Goal: Information Seeking & Learning: Learn about a topic

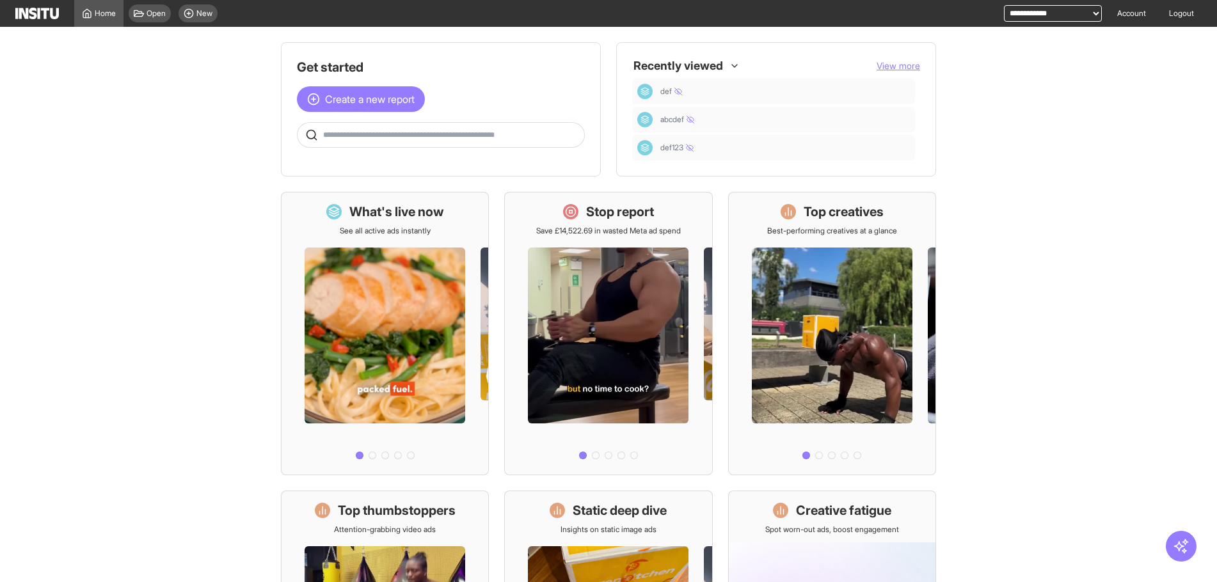
click at [191, 1] on div "Open New" at bounding box center [172, 13] width 99 height 27
click at [190, 17] on circle at bounding box center [188, 13] width 8 height 8
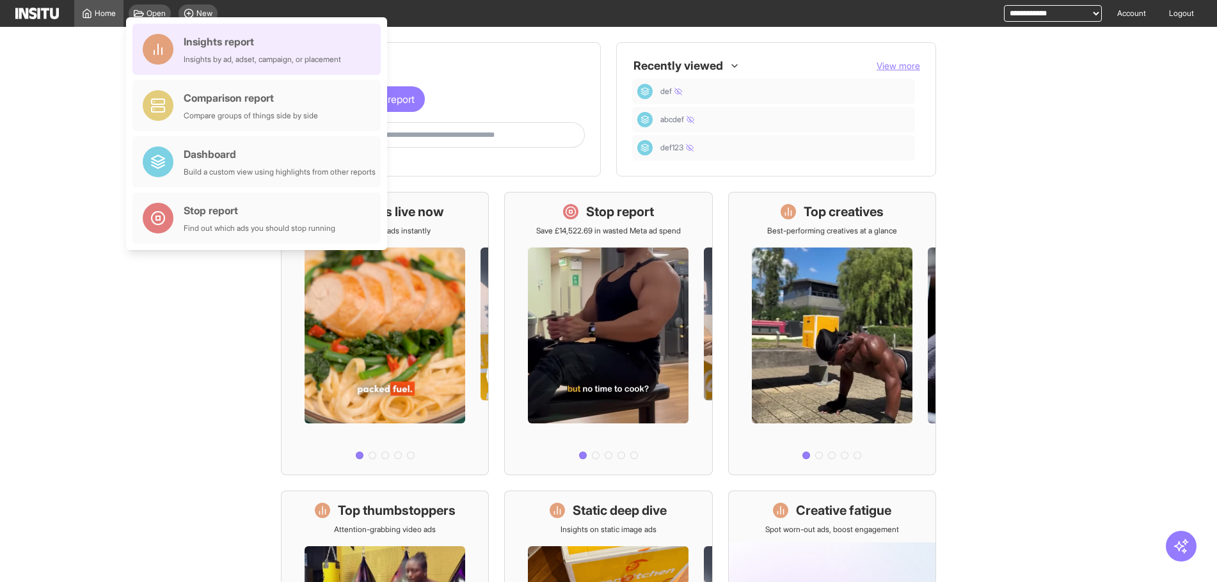
click at [211, 35] on div "Insights report" at bounding box center [262, 41] width 157 height 15
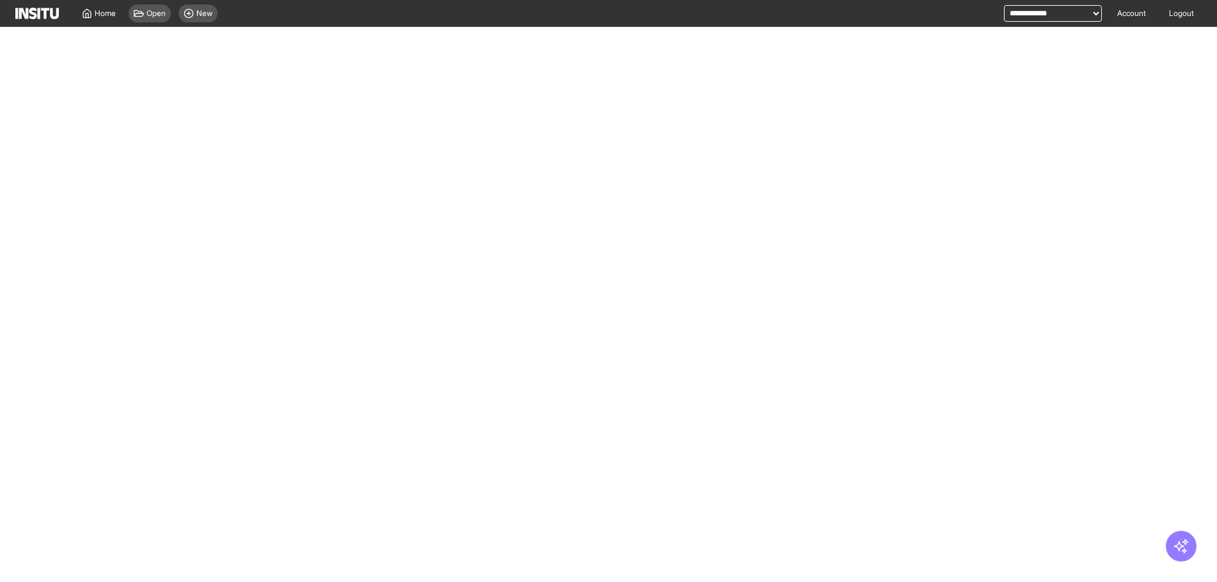
select select "**"
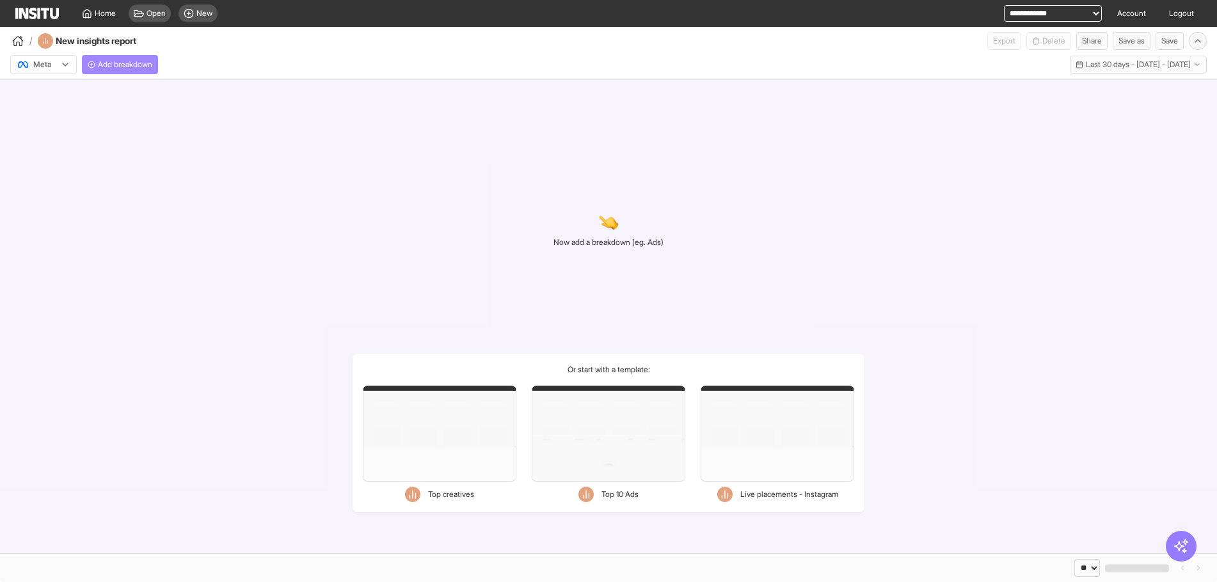
click at [147, 60] on span "Add breakdown" at bounding box center [125, 64] width 54 height 10
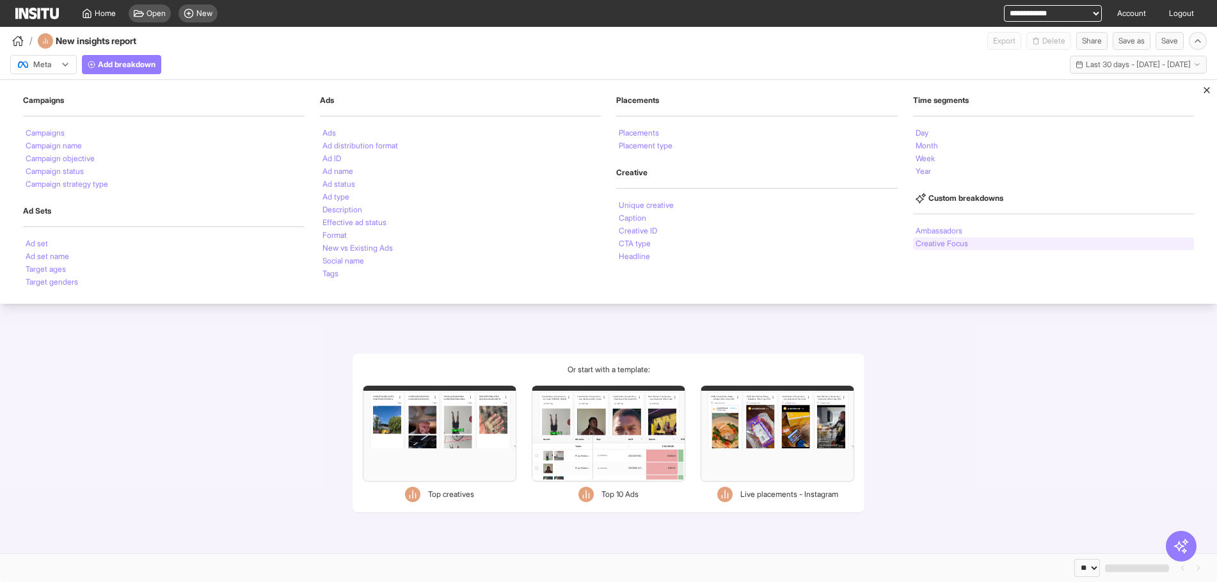
click at [972, 239] on div "Creative Focus" at bounding box center [1053, 243] width 281 height 13
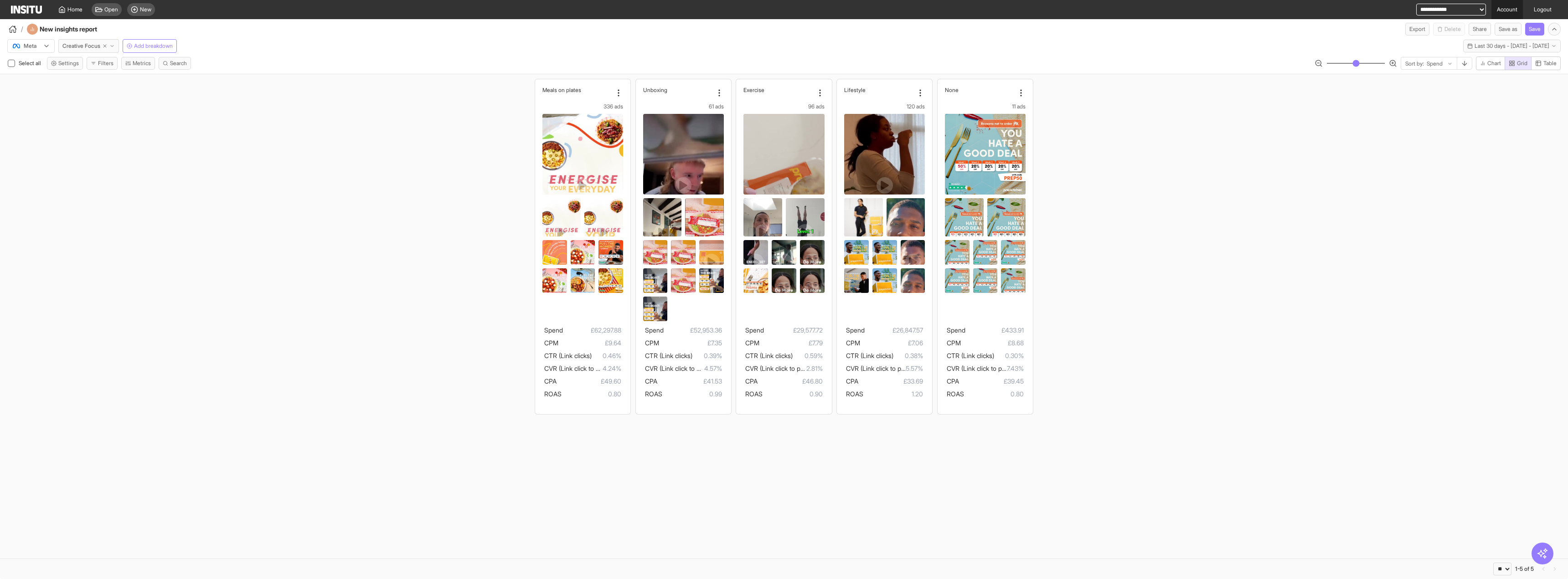
click at [866, 14] on link "Account" at bounding box center [1507, 9] width 31 height 19
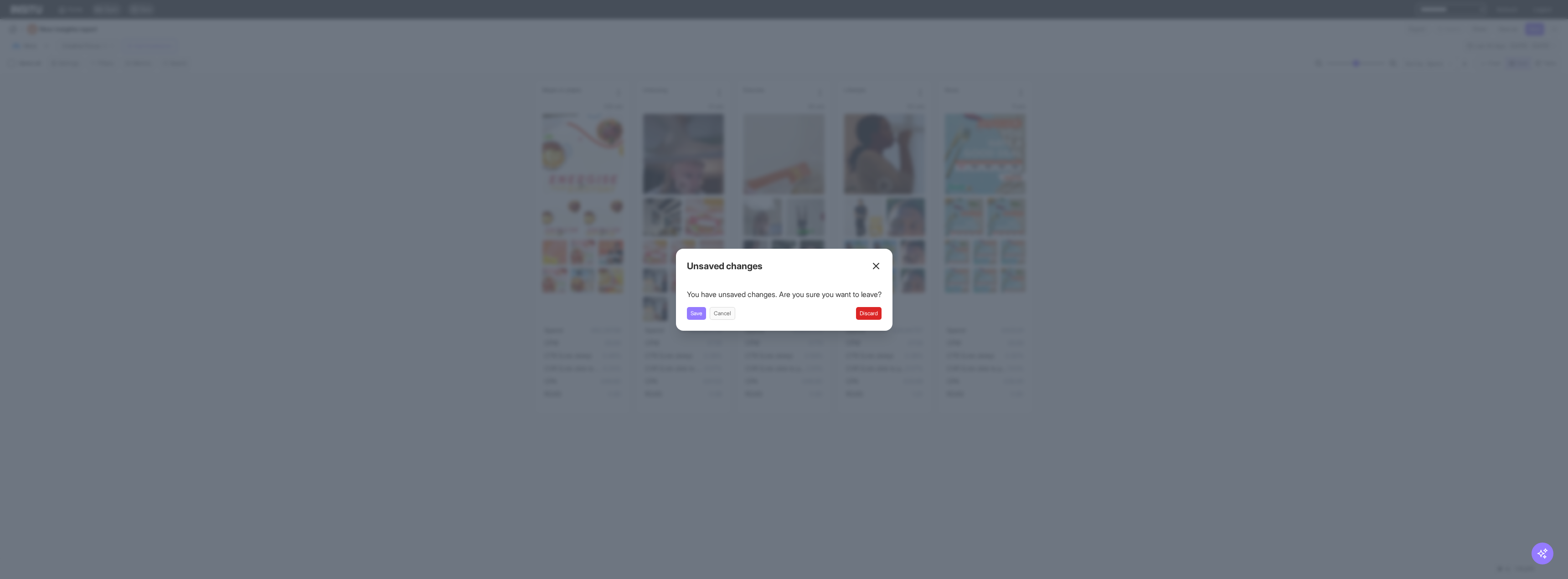
click at [866, 309] on button "Discard" at bounding box center [868, 313] width 26 height 13
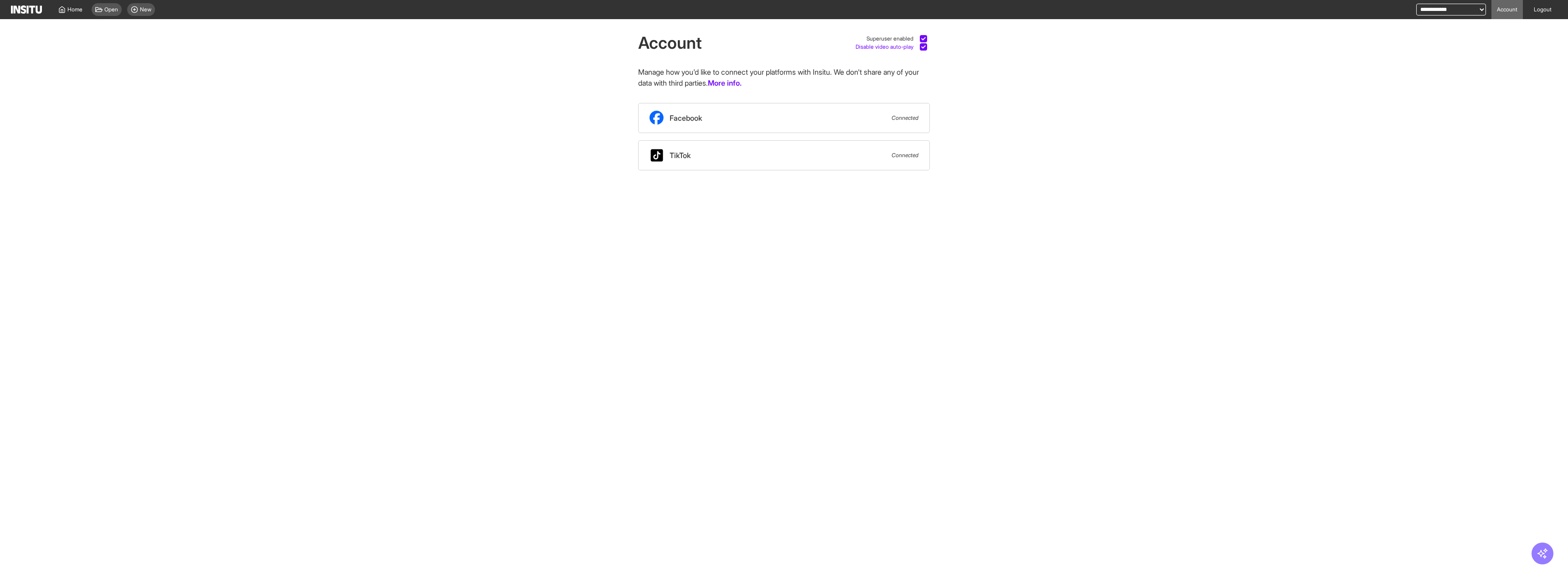
click at [866, 48] on div "Disable video auto-play" at bounding box center [893, 47] width 74 height 9
click at [137, 4] on div "New" at bounding box center [140, 9] width 28 height 13
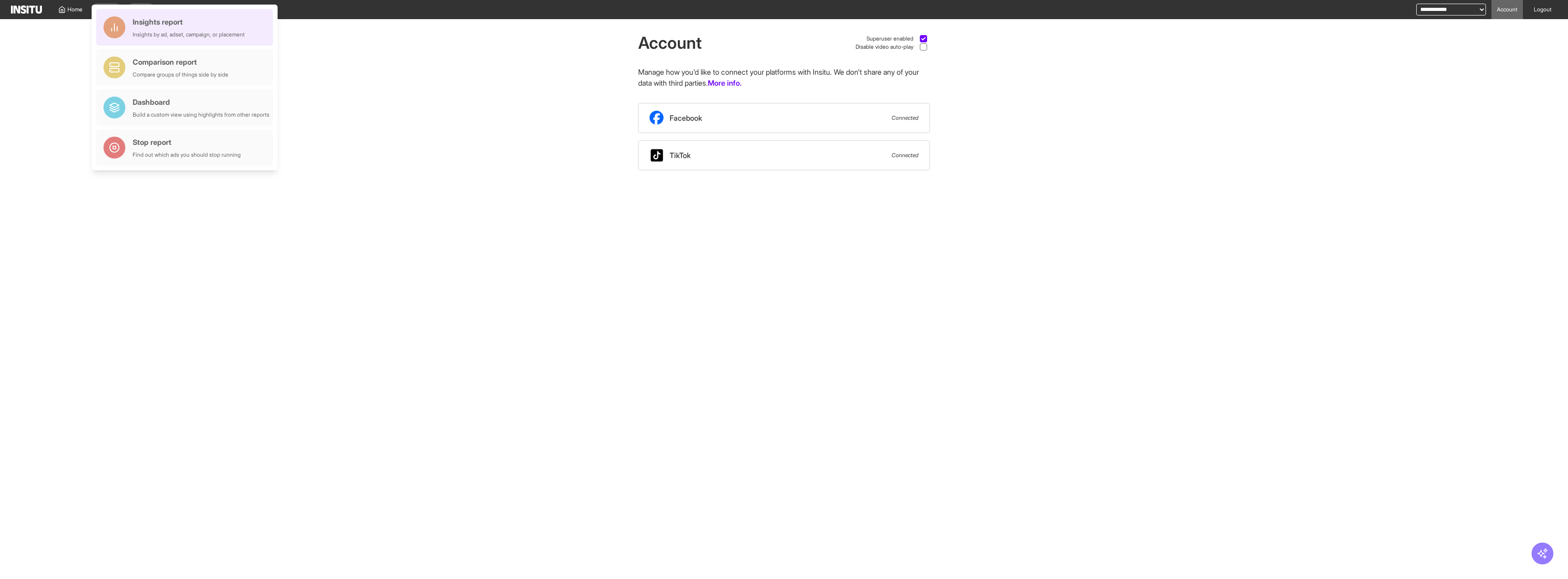
click at [148, 21] on div "Insights report" at bounding box center [188, 21] width 112 height 11
select select "**"
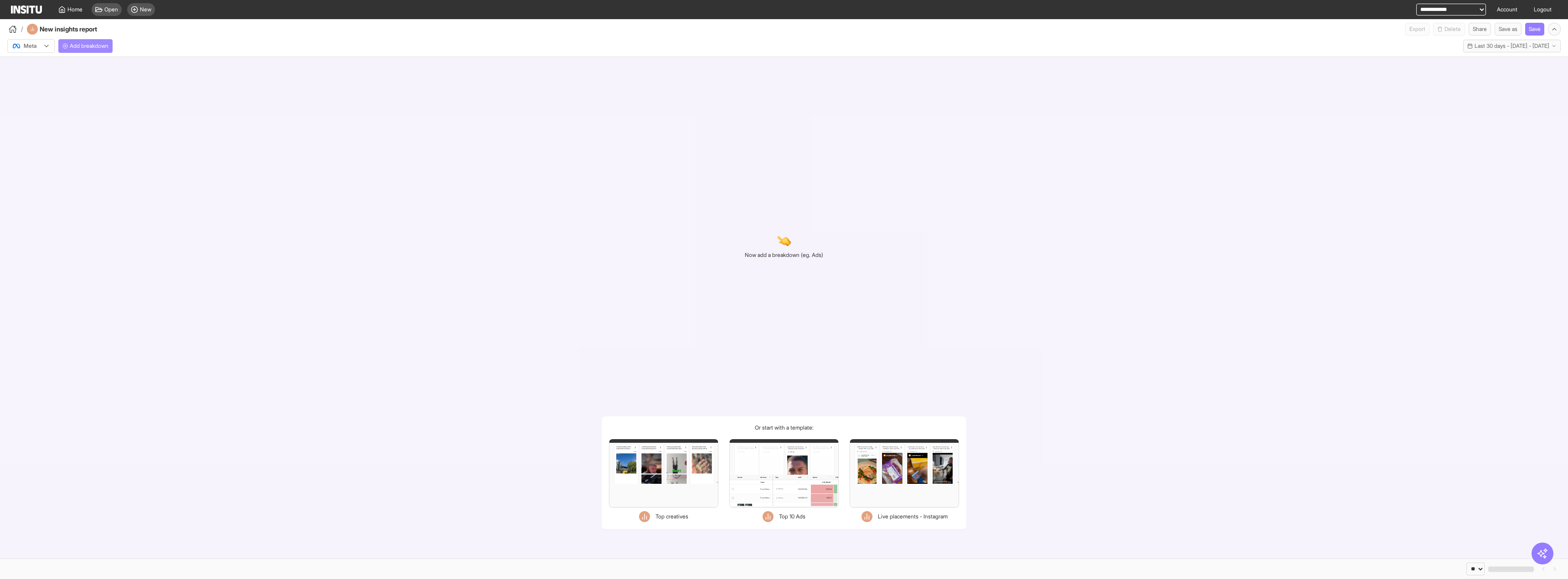
click at [107, 48] on span "Add breakdown" at bounding box center [89, 46] width 38 height 7
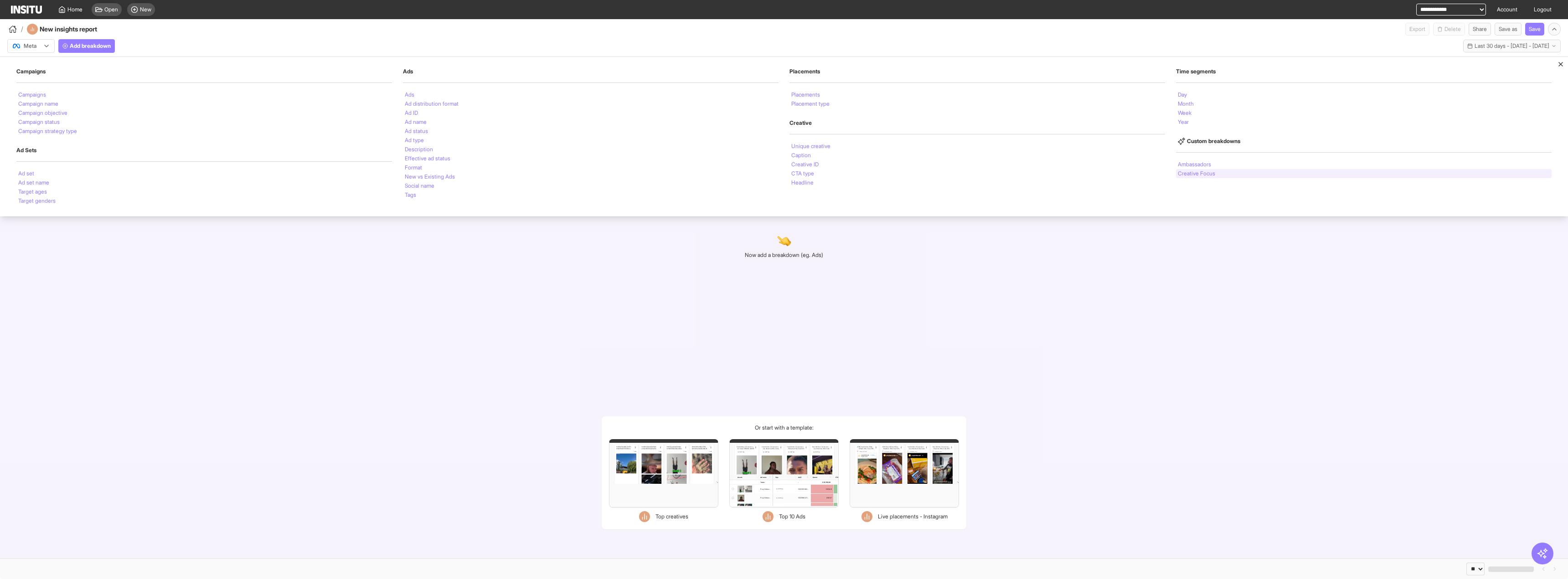
click at [866, 174] on li "Creative Focus" at bounding box center [1196, 174] width 37 height 6
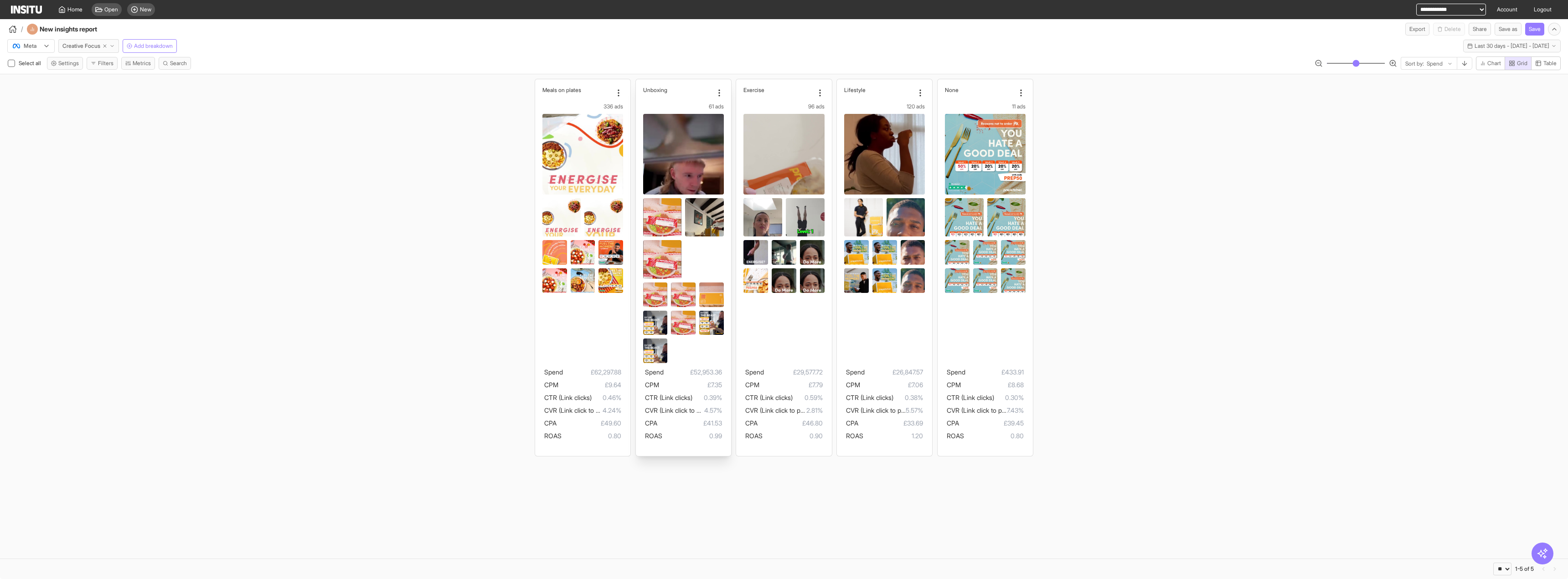
click at [665, 218] on img at bounding box center [663, 232] width 38 height 68
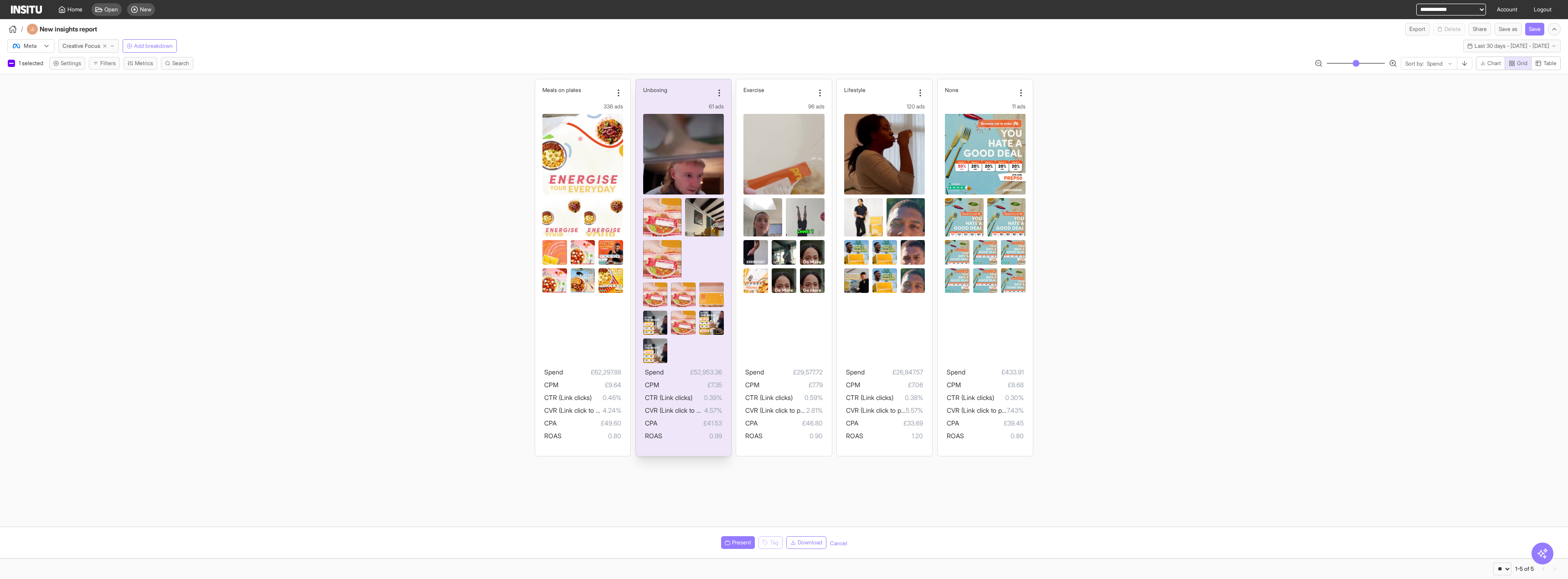
click at [665, 218] on img at bounding box center [663, 232] width 38 height 68
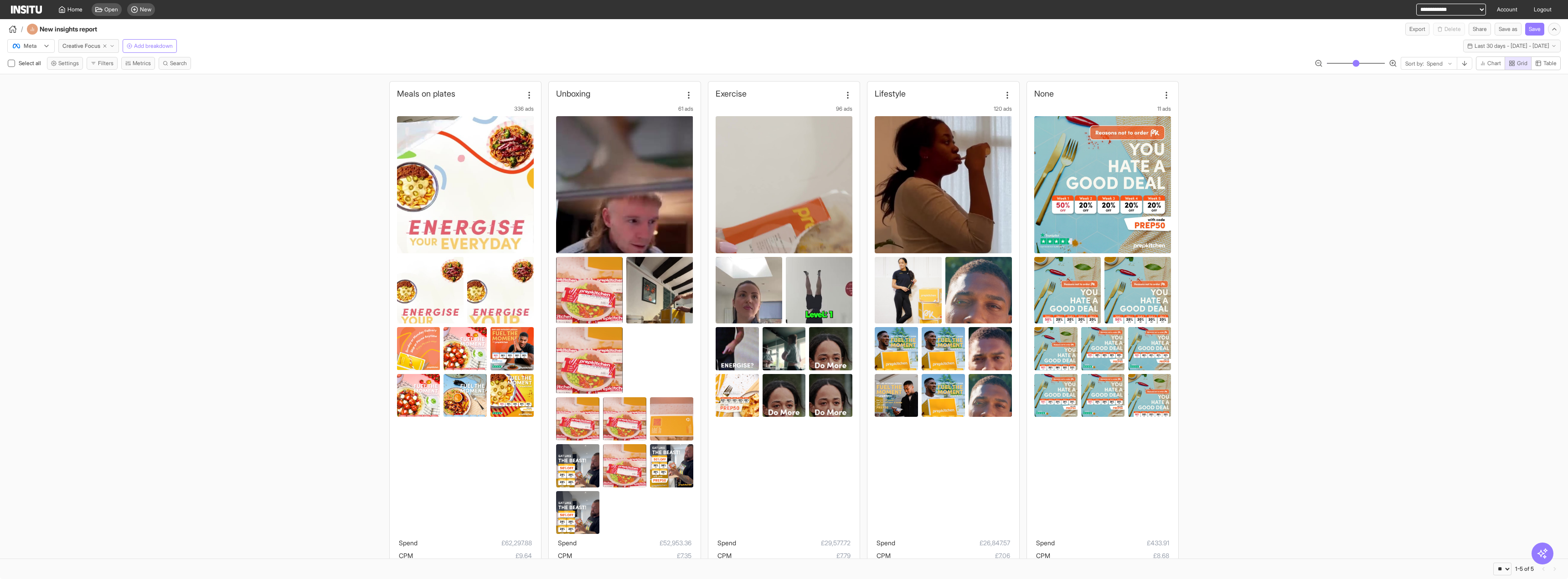
click at [866, 63] on input "range" at bounding box center [1356, 63] width 59 height 1
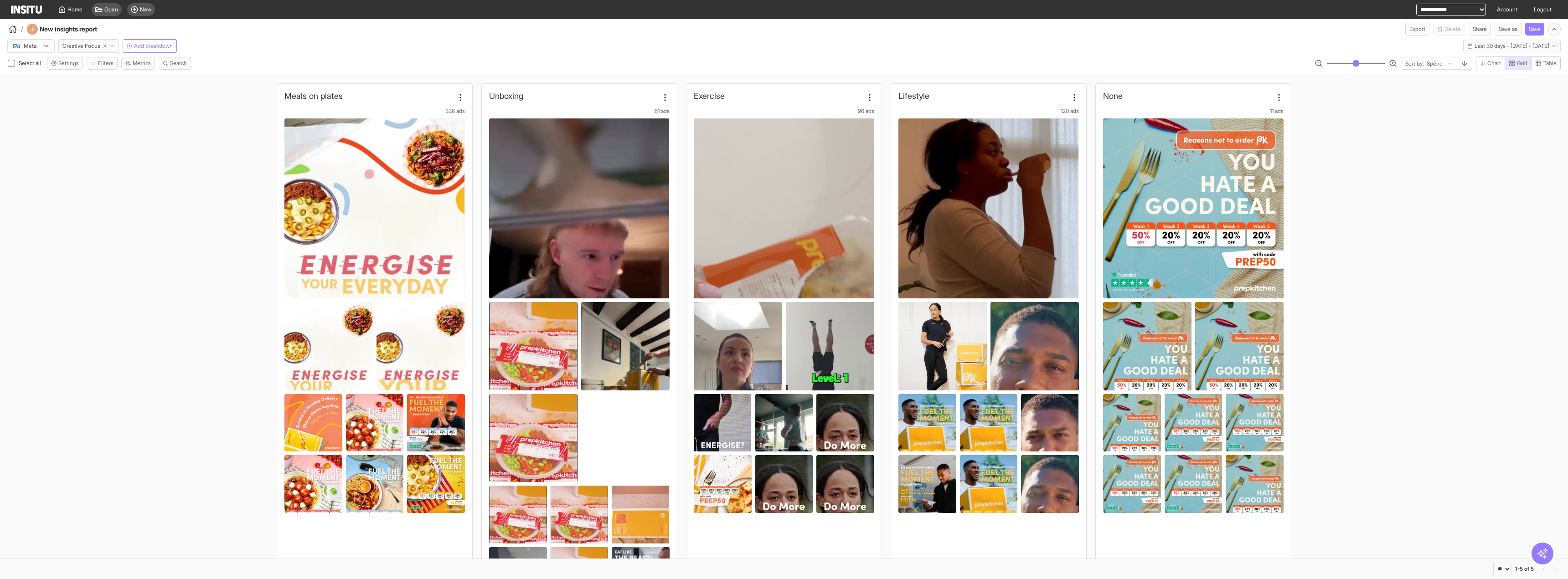
drag, startPoint x: 1359, startPoint y: 63, endPoint x: 1387, endPoint y: 58, distance: 28.4
click at [866, 63] on input "range" at bounding box center [1356, 63] width 59 height 1
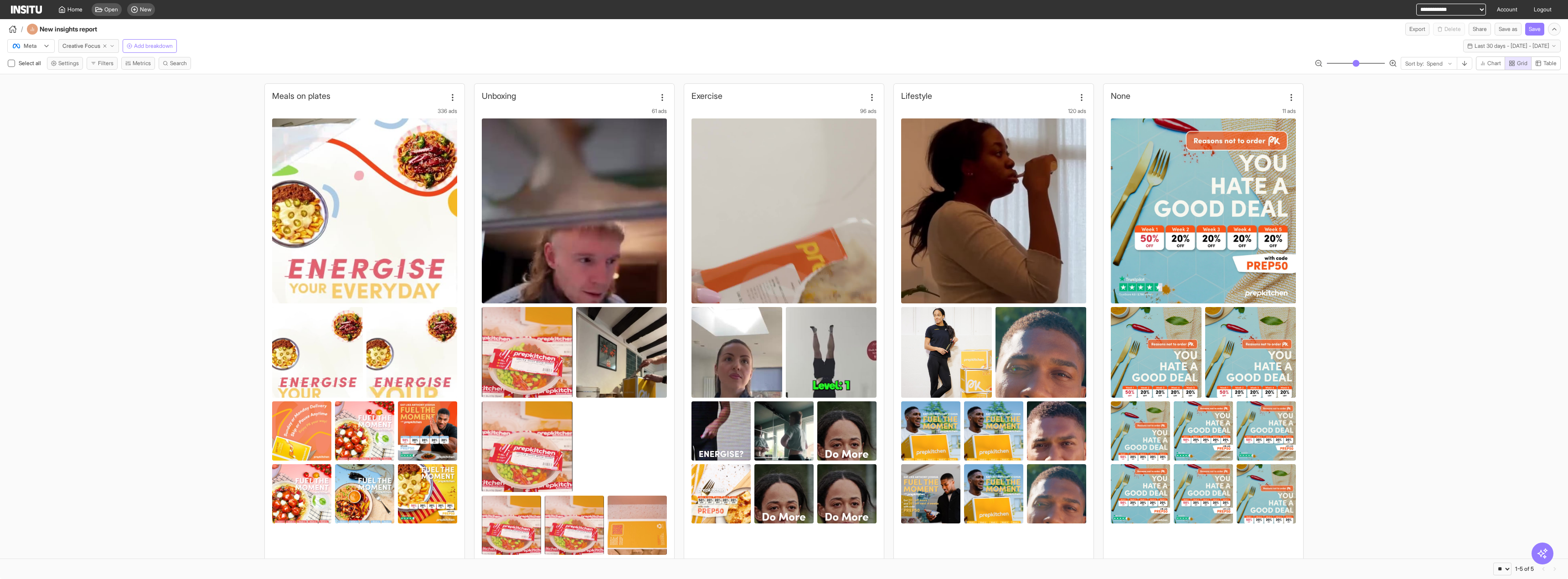
type input "**"
click at [866, 64] on input "range" at bounding box center [1356, 63] width 59 height 1
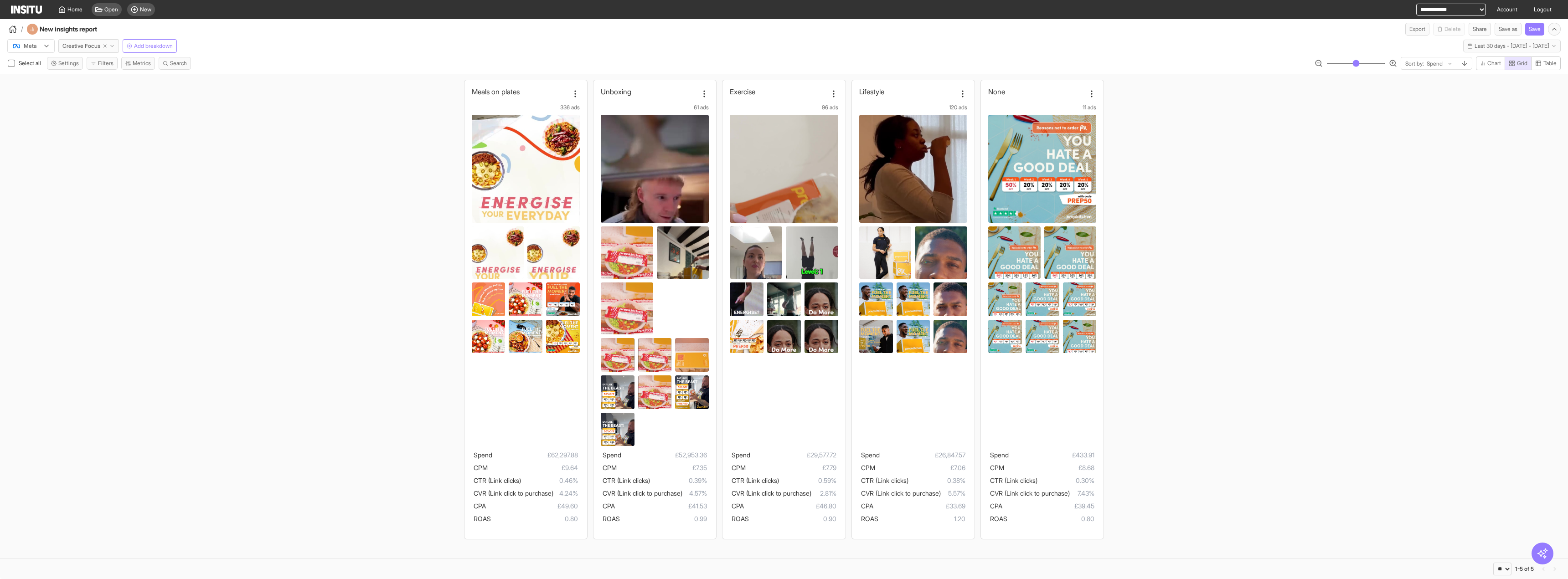
click at [318, 108] on div "Meals on plates 336 ads Spend £62,297.88 CPM £9.64 CTR (Link clicks) 0.46% CVR …" at bounding box center [784, 309] width 1568 height 471
click at [866, 46] on span "Last 30 days - [DATE] - [DATE]" at bounding box center [1511, 46] width 75 height 7
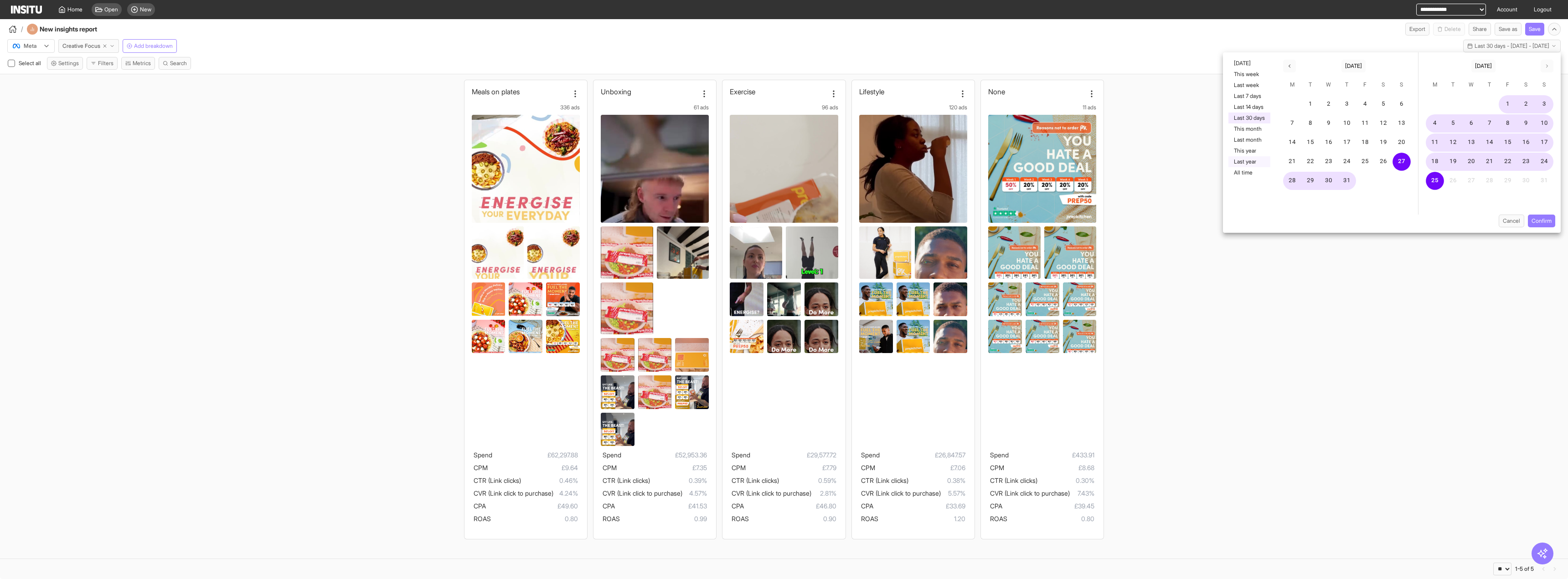
click at [866, 157] on button "Last year" at bounding box center [1249, 161] width 42 height 11
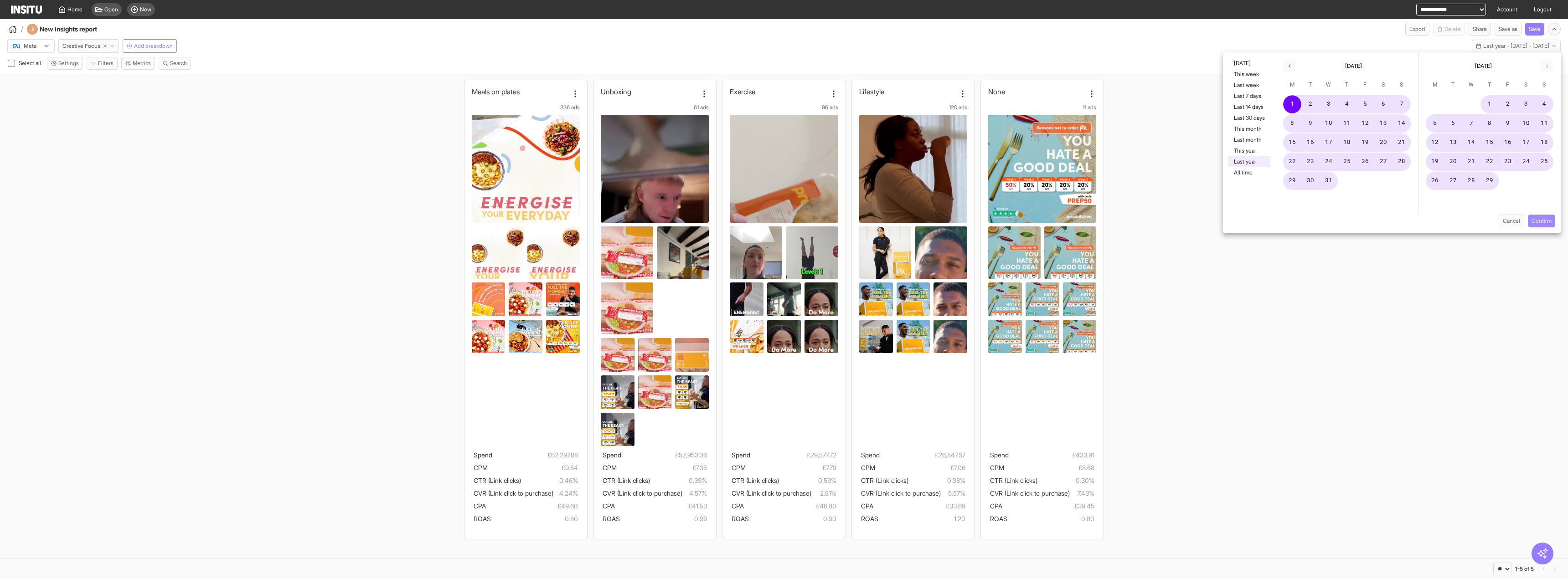
click at [866, 221] on button "Confirm" at bounding box center [1541, 221] width 27 height 13
